Goal: Check status: Check status

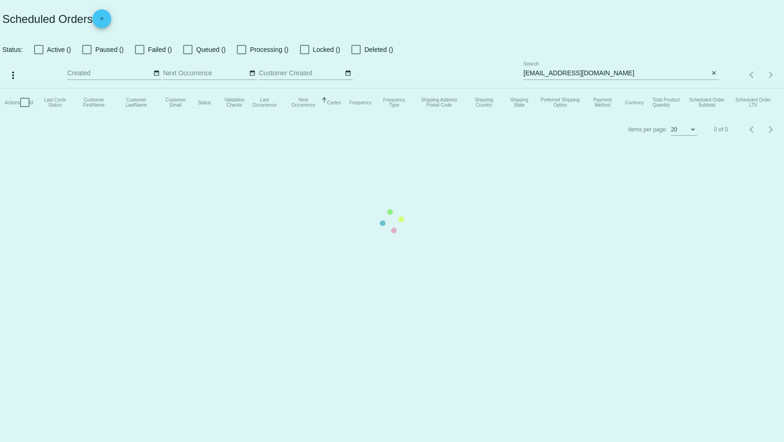
click at [715, 88] on mat-table "Actions Id Last Cycle Status Customer FirstName Customer LastName Customer Emai…" at bounding box center [392, 102] width 784 height 28
click at [713, 88] on mat-table "Actions Id Last Cycle Status Customer FirstName Customer LastName Customer Emai…" at bounding box center [392, 102] width 784 height 28
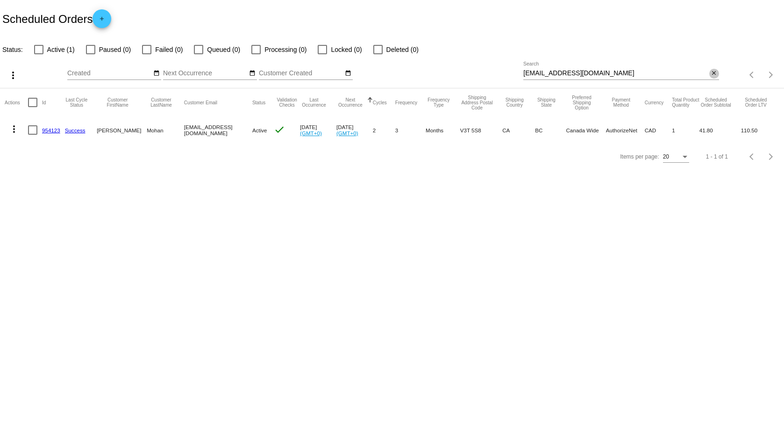
click at [718, 75] on button "close" at bounding box center [714, 74] width 10 height 10
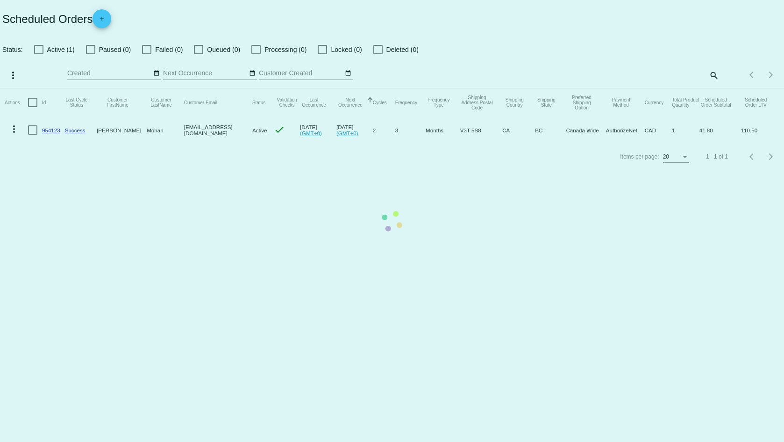
click at [715, 88] on mat-table "Actions Id Last Cycle Status Customer FirstName Customer LastName Customer Emai…" at bounding box center [392, 115] width 784 height 55
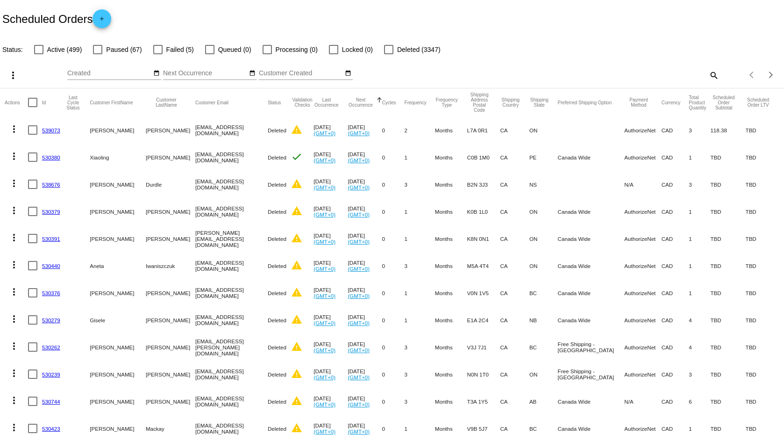
click at [708, 80] on mat-icon "search" at bounding box center [713, 75] width 11 height 14
click at [586, 76] on input "Search" at bounding box center [620, 73] width 195 height 7
paste input "[EMAIL_ADDRESS][DOMAIN_NAME]"
type input "[EMAIL_ADDRESS][DOMAIN_NAME]"
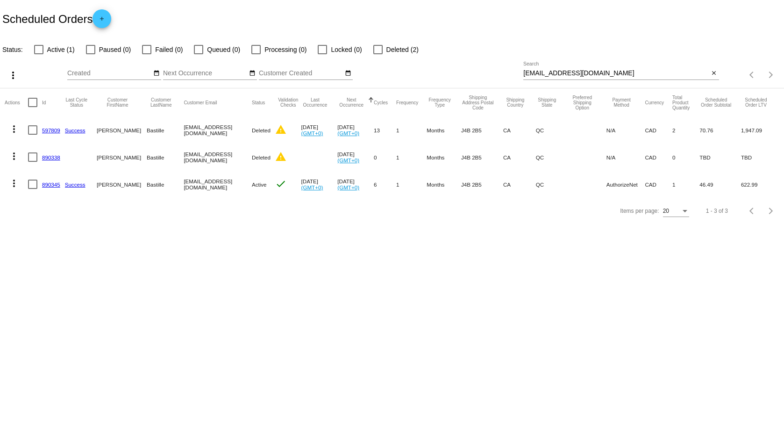
click at [55, 183] on link "890345" at bounding box center [51, 184] width 18 height 6
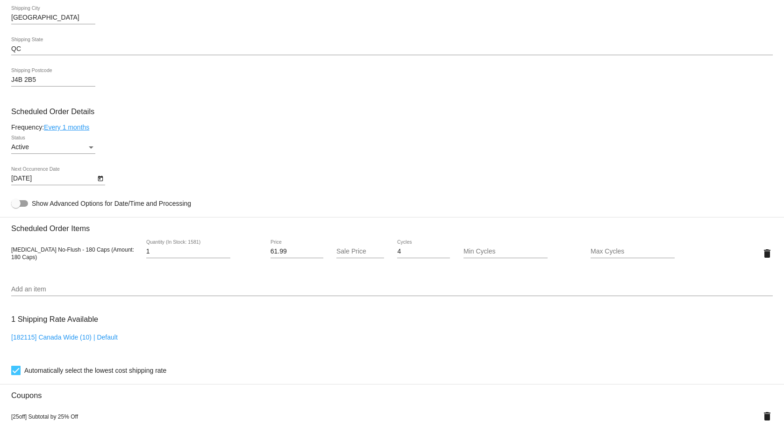
scroll to position [464, 0]
